Goal: Task Accomplishment & Management: Manage account settings

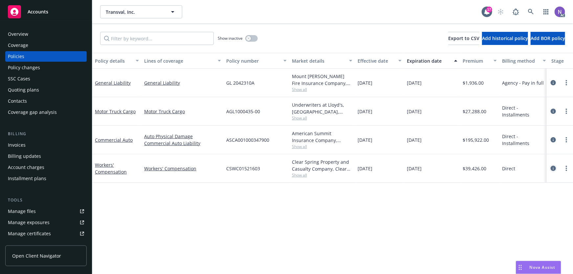
click at [552, 170] on icon "circleInformation" at bounding box center [553, 168] width 5 height 5
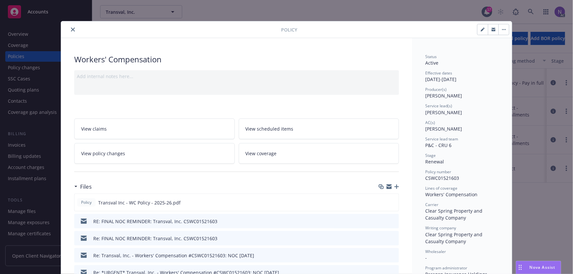
click at [395, 186] on icon "button" at bounding box center [396, 187] width 5 height 5
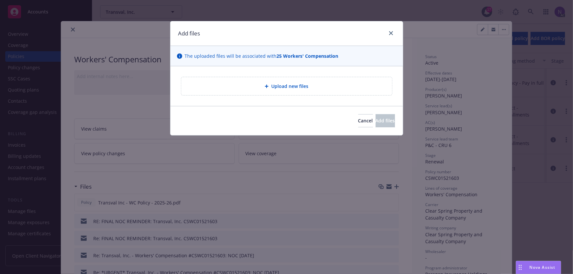
click at [263, 96] on div "Upload new files" at bounding box center [286, 86] width 232 height 40
click at [263, 88] on div "Upload new files" at bounding box center [286, 86] width 200 height 8
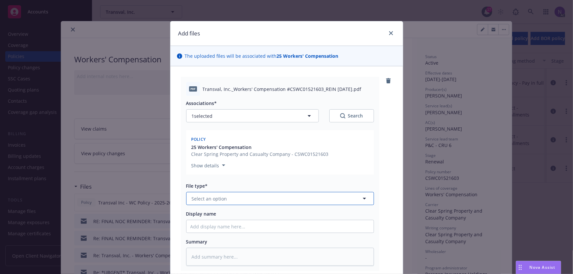
click at [250, 197] on button "Select an option" at bounding box center [280, 198] width 188 height 13
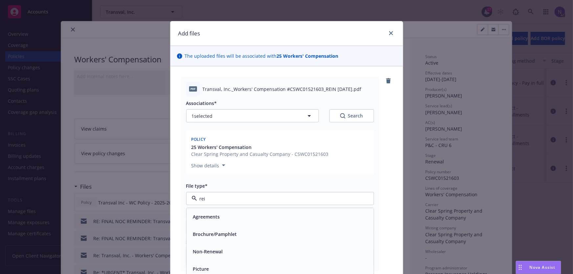
type input "rein"
click at [220, 210] on div "Reinstatement" at bounding box center [279, 216] width 187 height 17
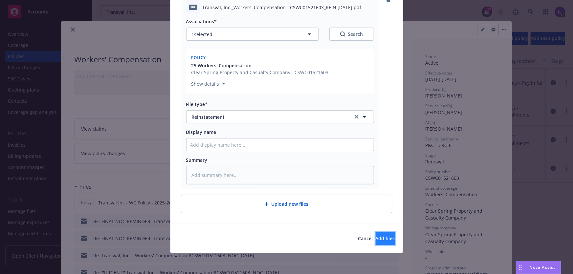
click at [381, 244] on button "Add files" at bounding box center [385, 238] width 19 height 13
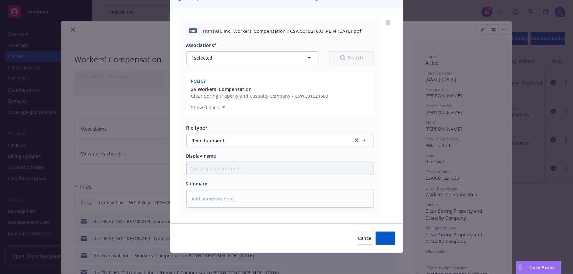
scroll to position [58, 0]
type textarea "x"
